Goal: Information Seeking & Learning: Find specific fact

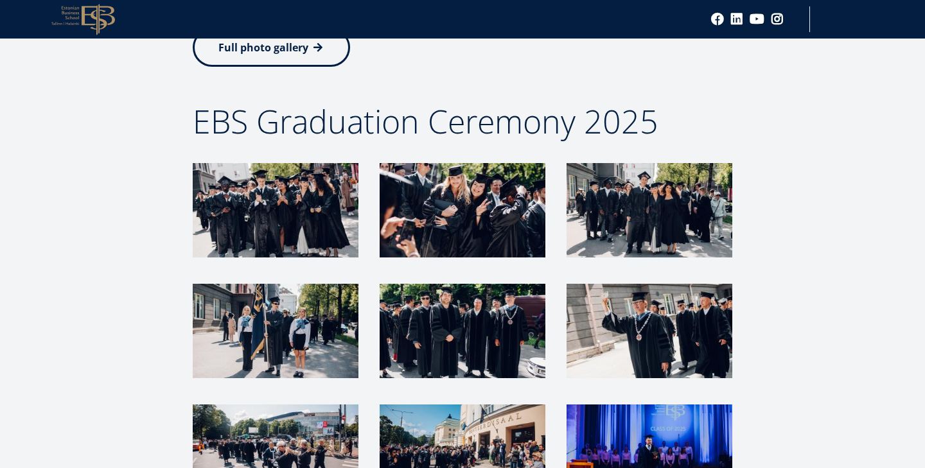
scroll to position [3058, 0]
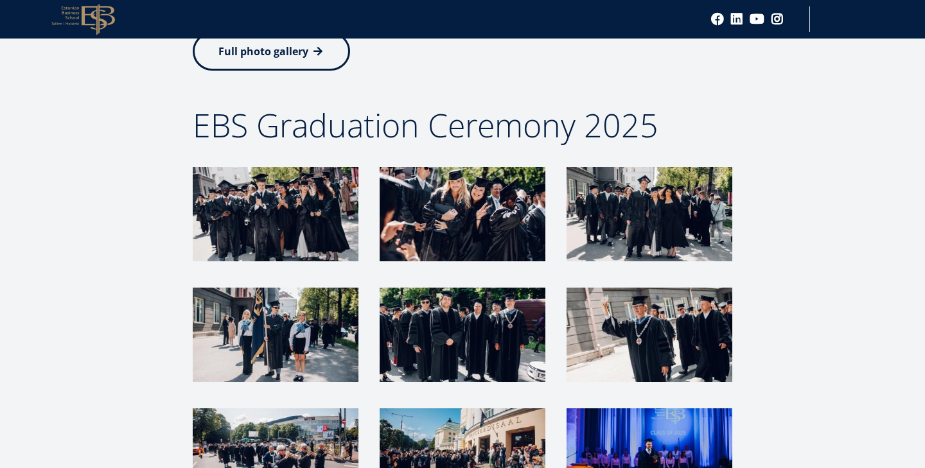
click at [302, 208] on img at bounding box center [276, 214] width 166 height 94
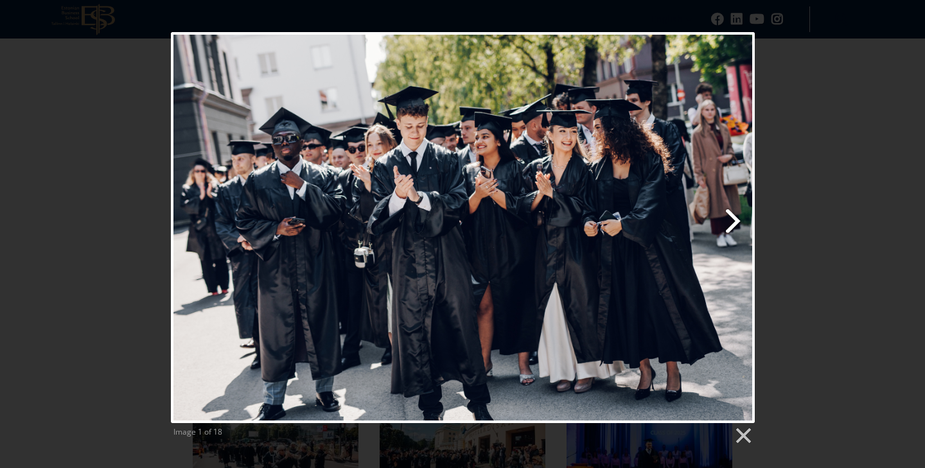
click at [736, 224] on link "Next image" at bounding box center [568, 227] width 374 height 391
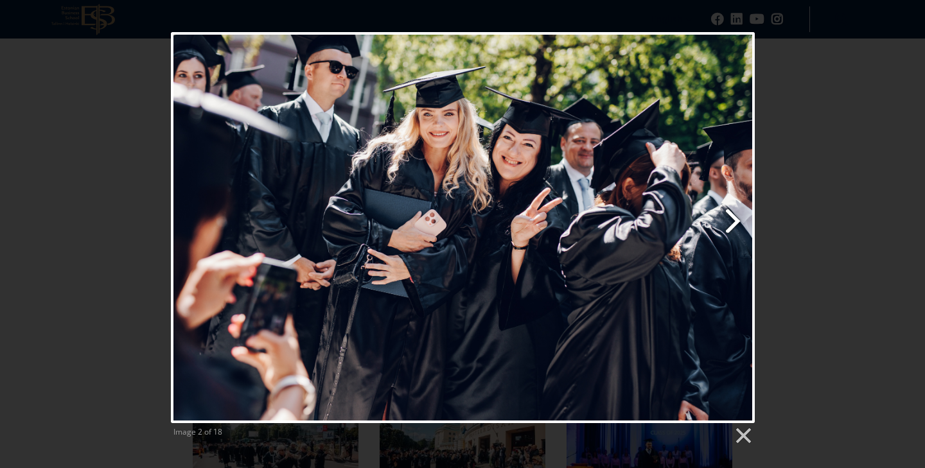
click at [736, 224] on link "Next image" at bounding box center [568, 227] width 374 height 391
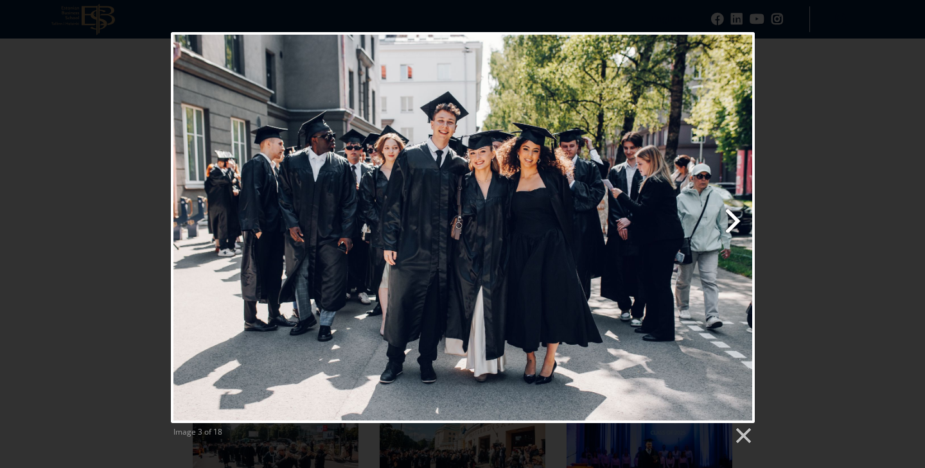
click at [736, 224] on link "Next image" at bounding box center [568, 227] width 374 height 391
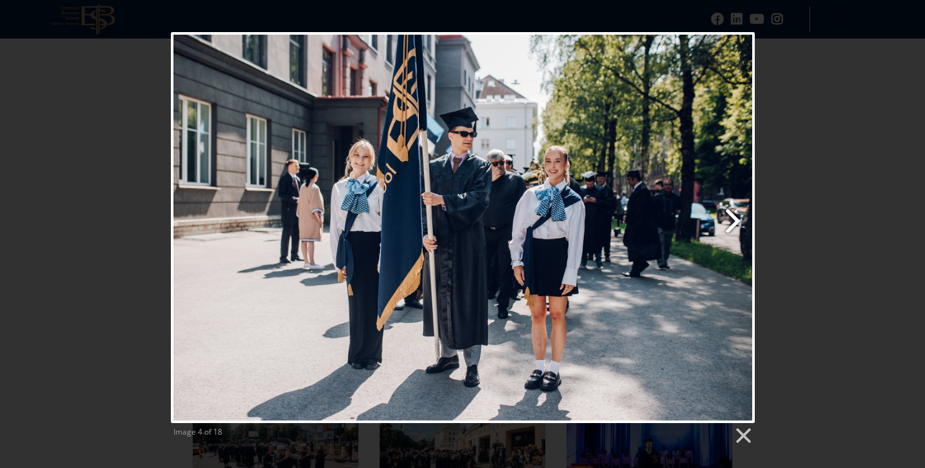
click at [736, 224] on link "Next image" at bounding box center [568, 227] width 374 height 391
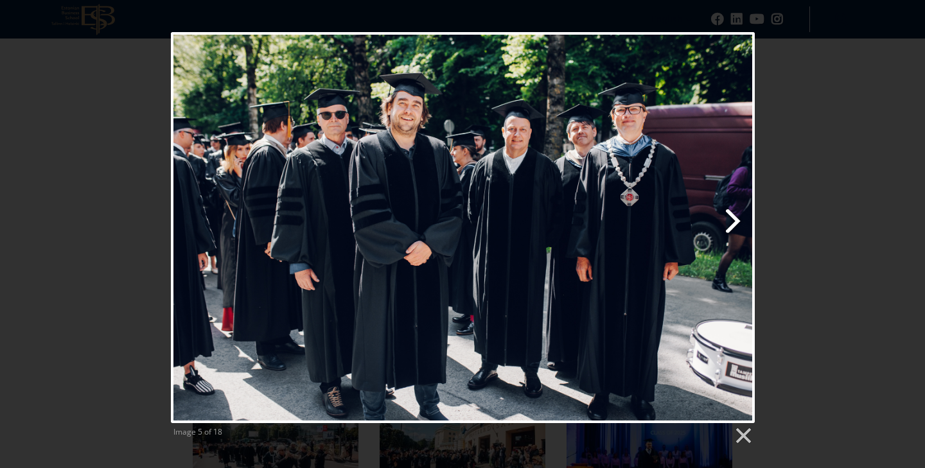
click at [736, 224] on link "Next image" at bounding box center [568, 227] width 374 height 391
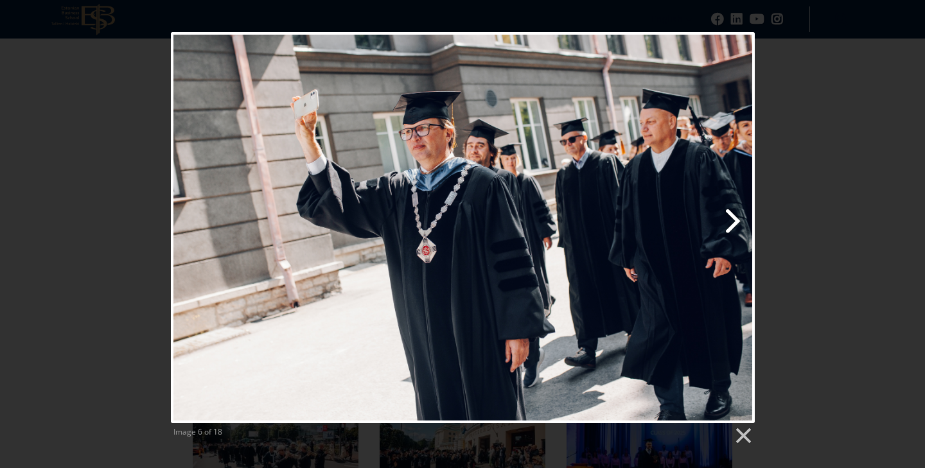
click at [736, 224] on link "Next image" at bounding box center [568, 227] width 374 height 391
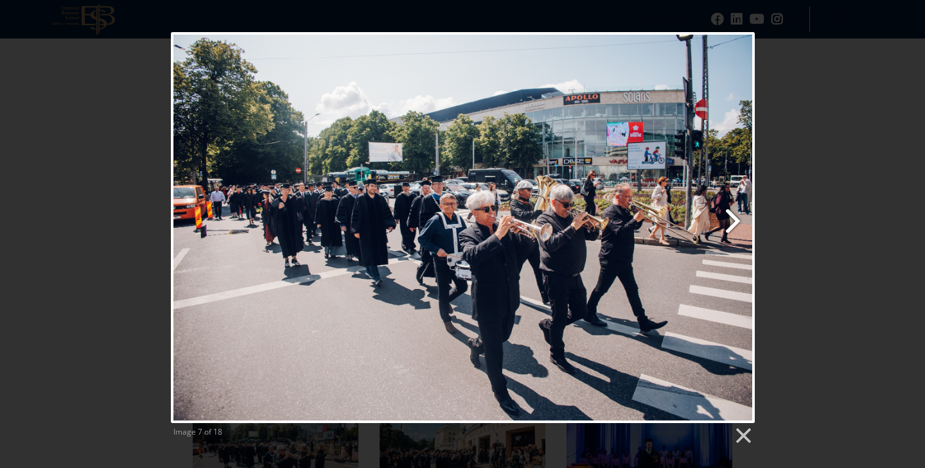
click at [736, 224] on link "Next image" at bounding box center [568, 227] width 374 height 391
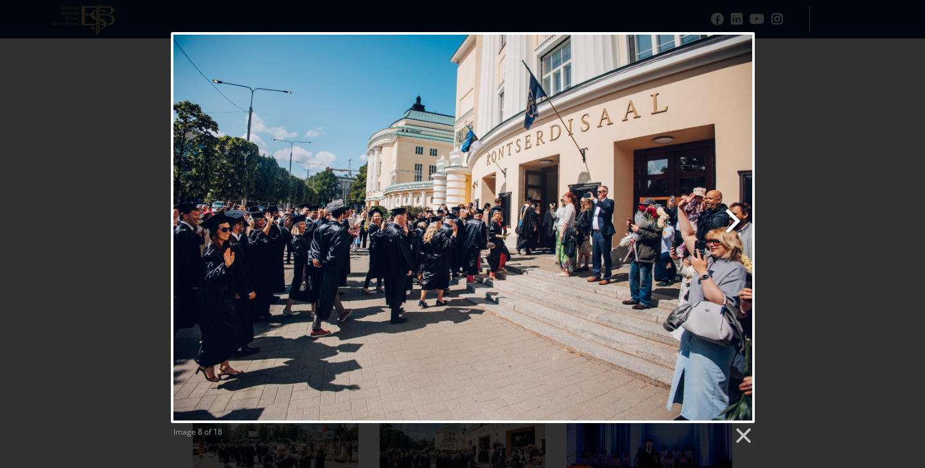
click at [736, 224] on link "Next image" at bounding box center [568, 227] width 374 height 391
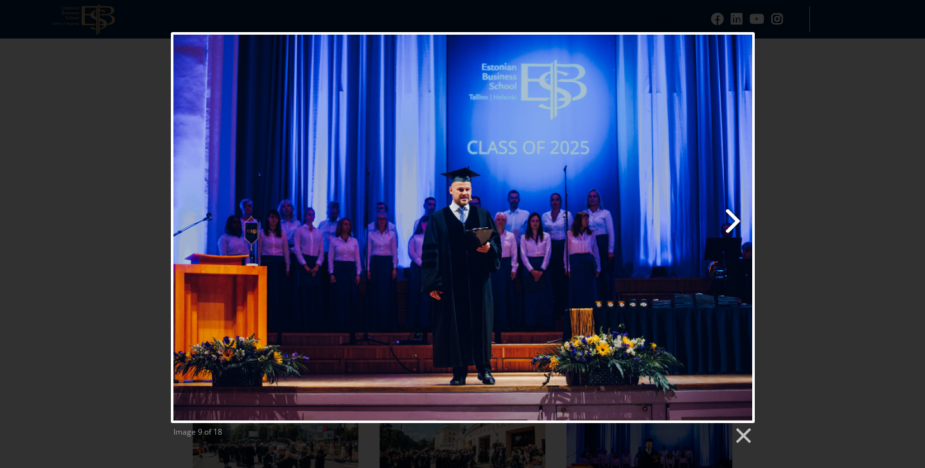
click at [736, 224] on link "Next image" at bounding box center [568, 227] width 374 height 391
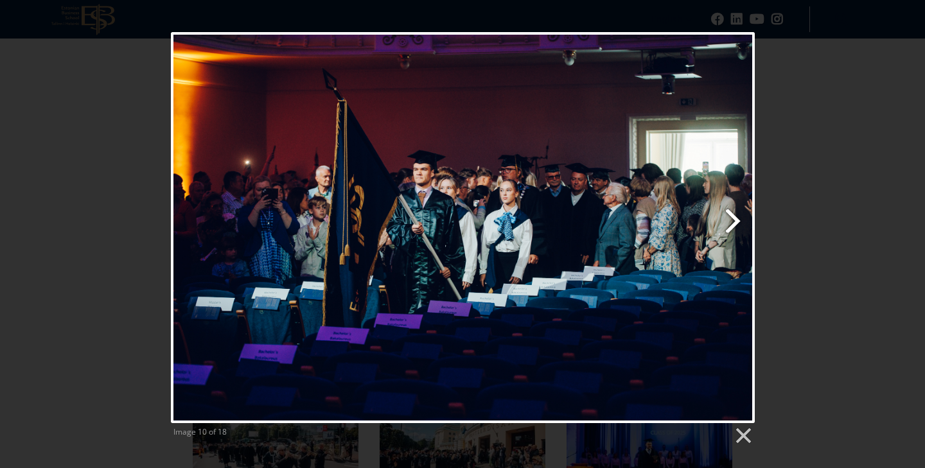
click at [736, 224] on link "Next image" at bounding box center [568, 227] width 374 height 391
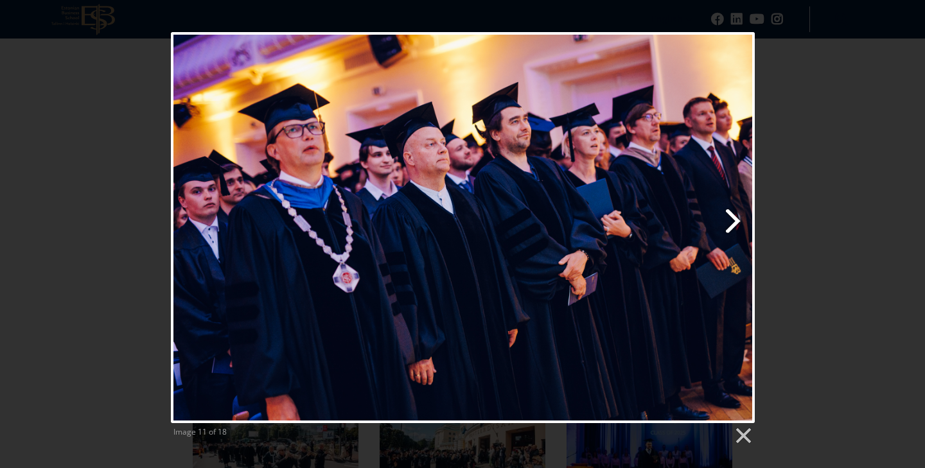
click at [736, 224] on link "Next image" at bounding box center [568, 227] width 374 height 391
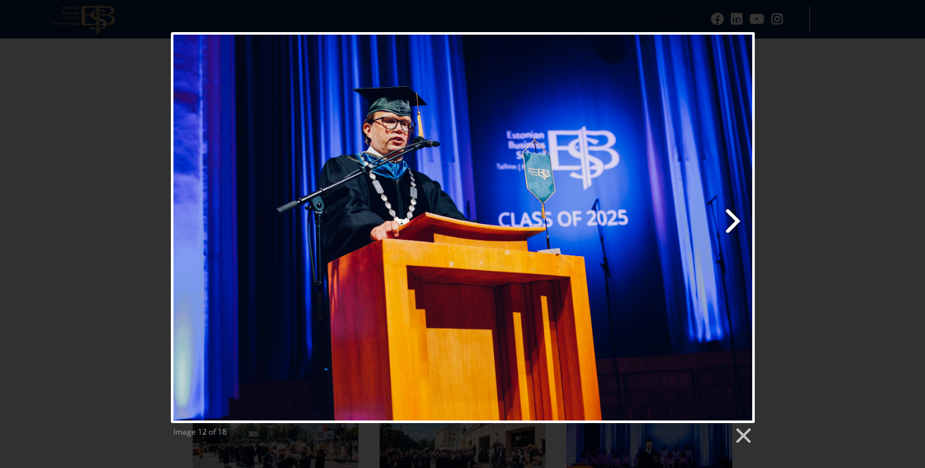
click at [736, 224] on link "Next image" at bounding box center [568, 227] width 374 height 391
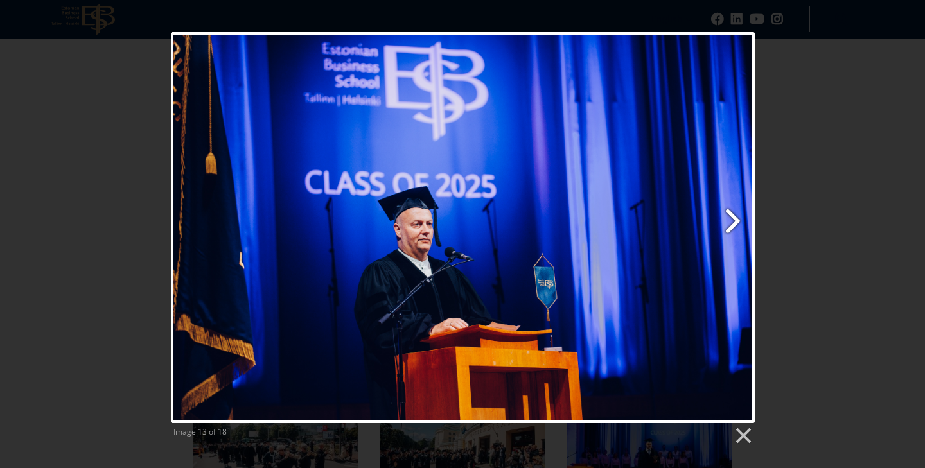
click at [736, 224] on link "Next image" at bounding box center [568, 227] width 374 height 391
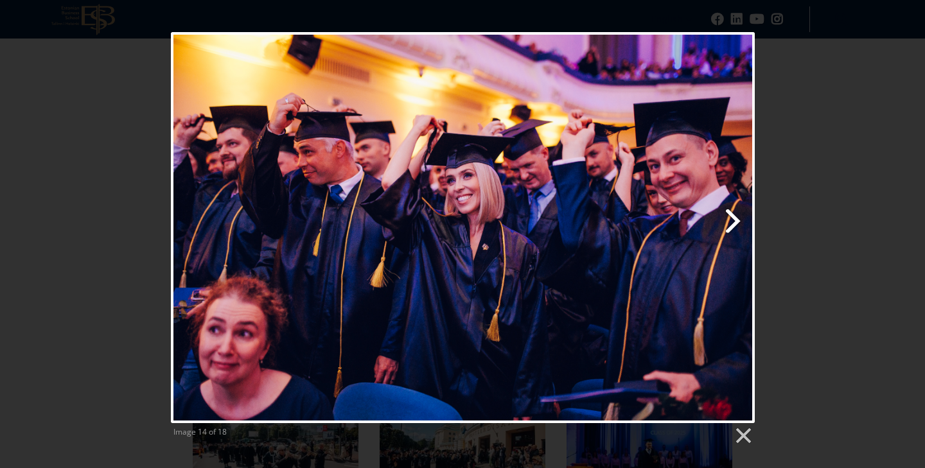
click at [736, 224] on link "Next image" at bounding box center [568, 227] width 374 height 391
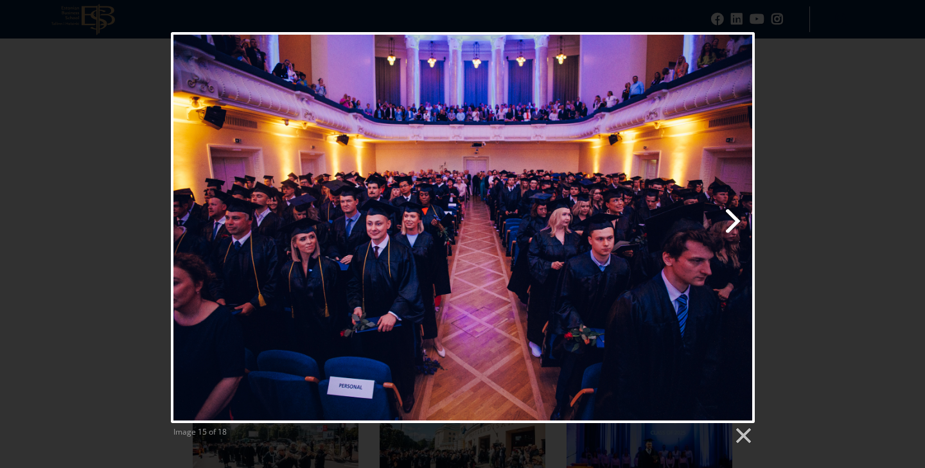
click at [736, 224] on link "Next image" at bounding box center [568, 227] width 374 height 391
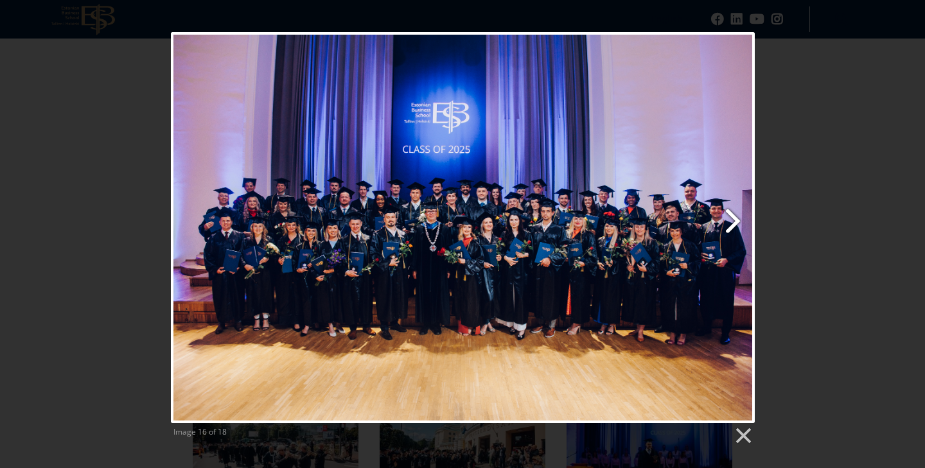
click at [736, 224] on link "Next image" at bounding box center [568, 227] width 374 height 391
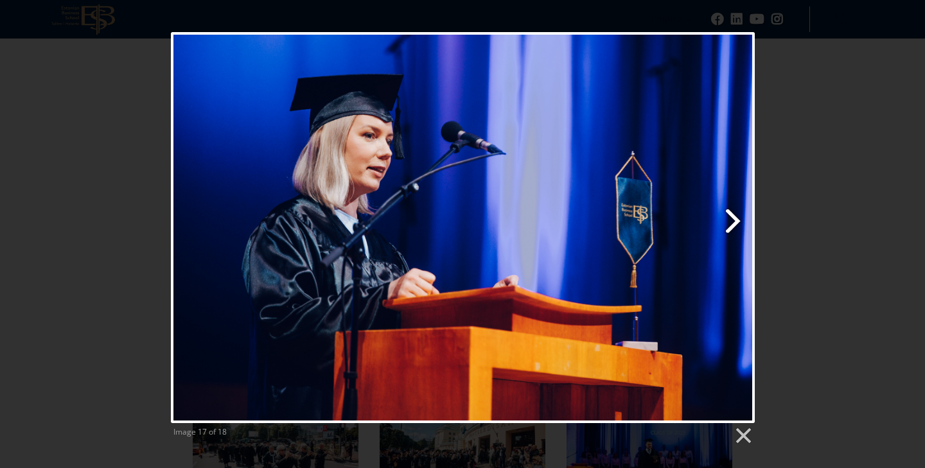
click at [736, 224] on link "Next image" at bounding box center [568, 227] width 374 height 391
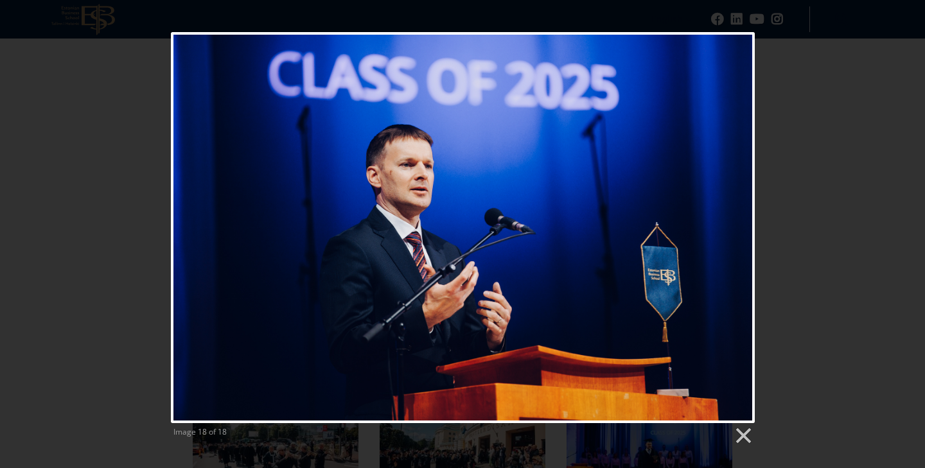
click at [736, 224] on div at bounding box center [463, 227] width 584 height 391
click at [745, 429] on link at bounding box center [742, 436] width 19 height 19
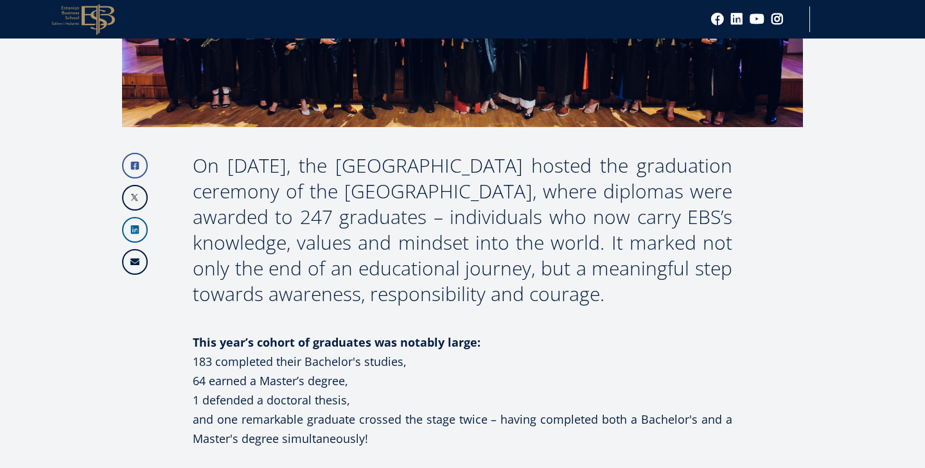
scroll to position [0, 0]
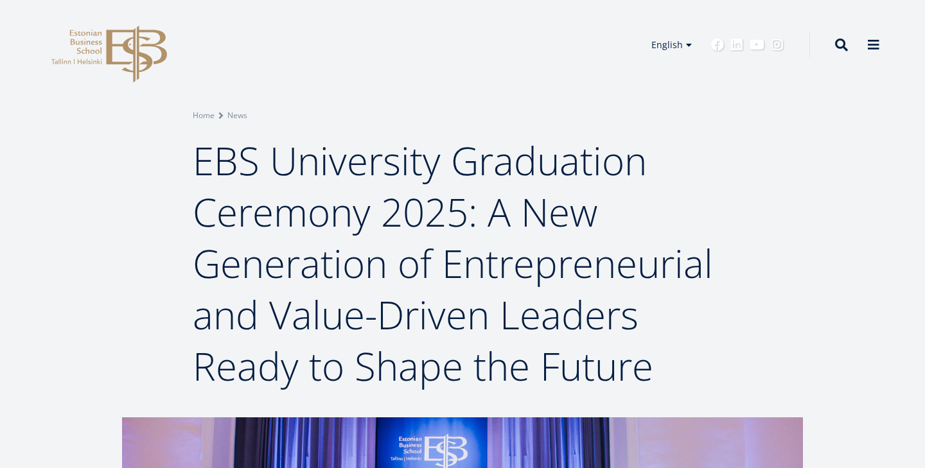
click at [843, 50] on span at bounding box center [841, 45] width 13 height 13
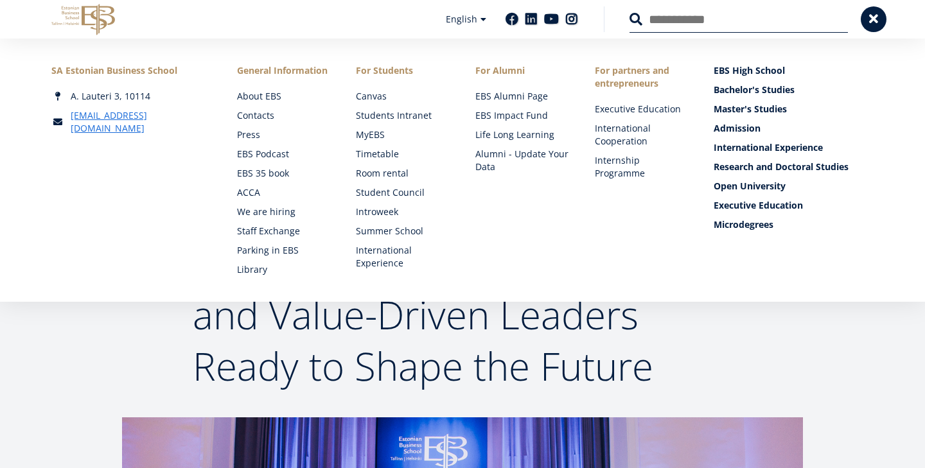
click at [782, 27] on input "Search" at bounding box center [739, 19] width 218 height 27
type input "*********"
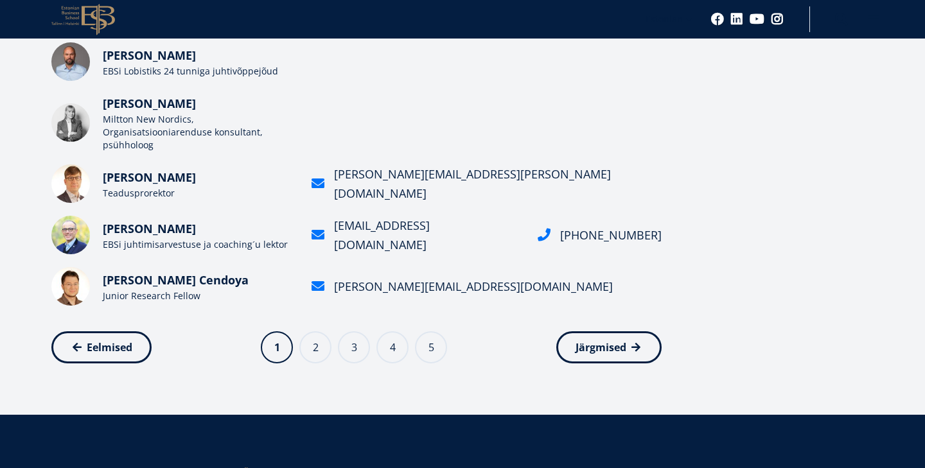
scroll to position [573, 0]
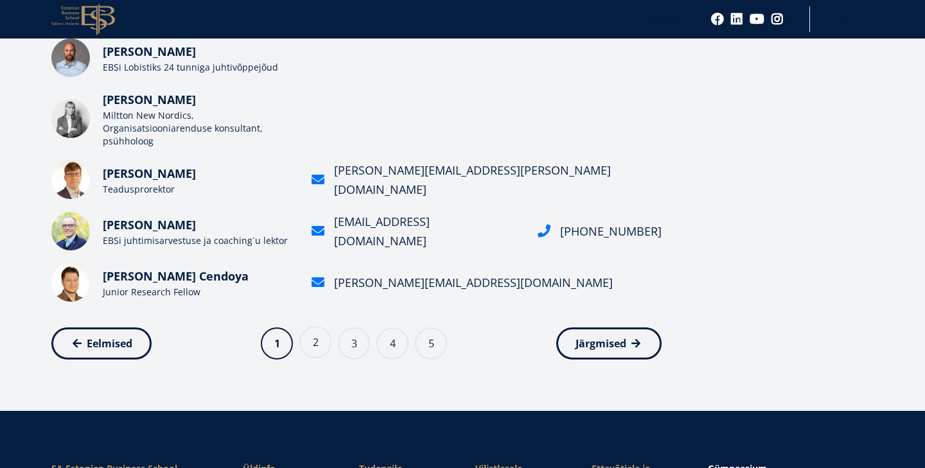
click at [308, 333] on link "Page 2" at bounding box center [315, 342] width 32 height 32
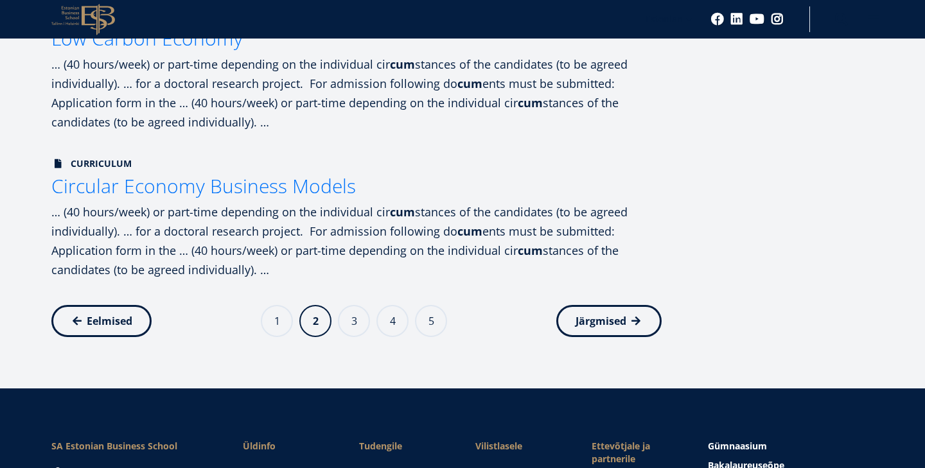
scroll to position [1210, 0]
